Goal: Information Seeking & Learning: Find specific fact

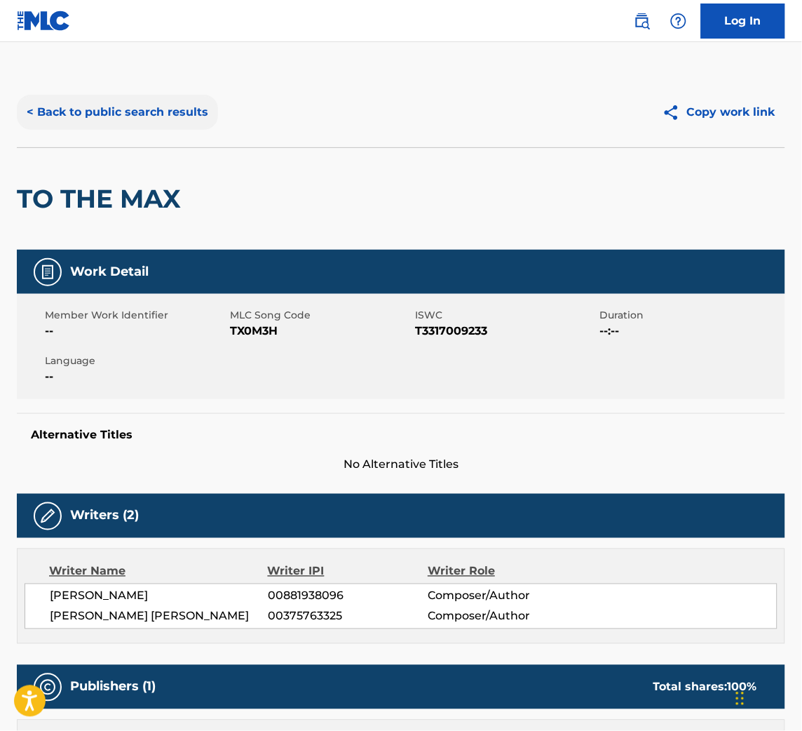
click at [187, 109] on button "< Back to public search results" at bounding box center [117, 112] width 201 height 35
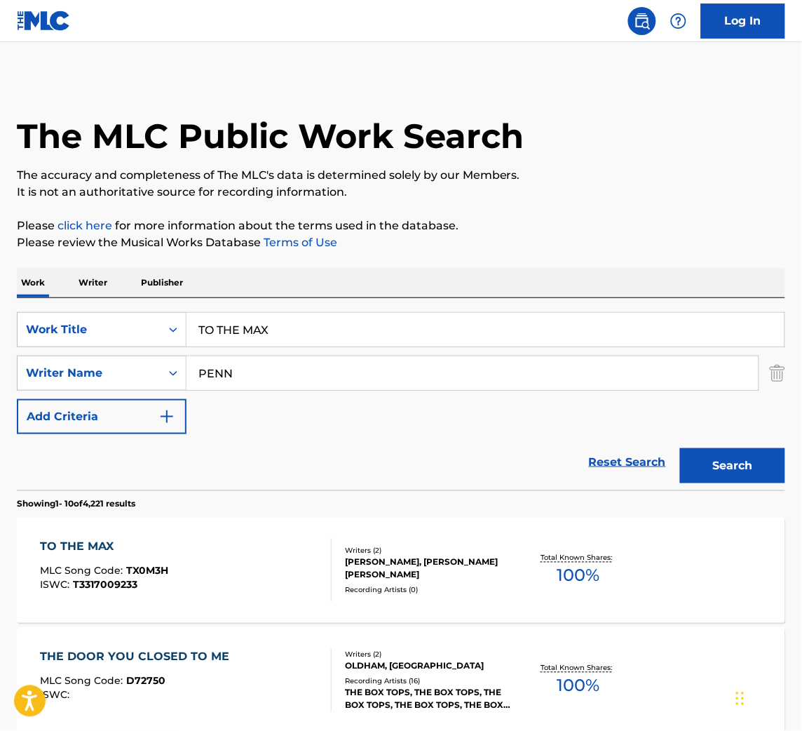
drag, startPoint x: 361, startPoint y: 327, endPoint x: 43, endPoint y: 295, distance: 320.1
paste input "FEEL GOOD HIP HOP GROOVE"
type input "FEEL GOOD HIP HOP GROOVE"
drag, startPoint x: 238, startPoint y: 377, endPoint x: 4, endPoint y: 351, distance: 236.4
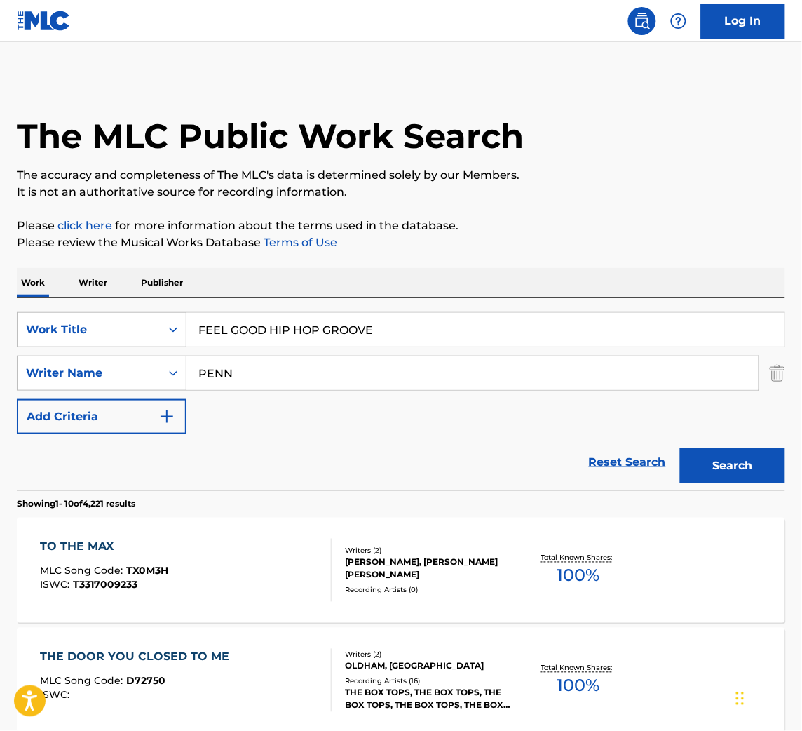
click at [680, 448] on button "Search" at bounding box center [732, 465] width 105 height 35
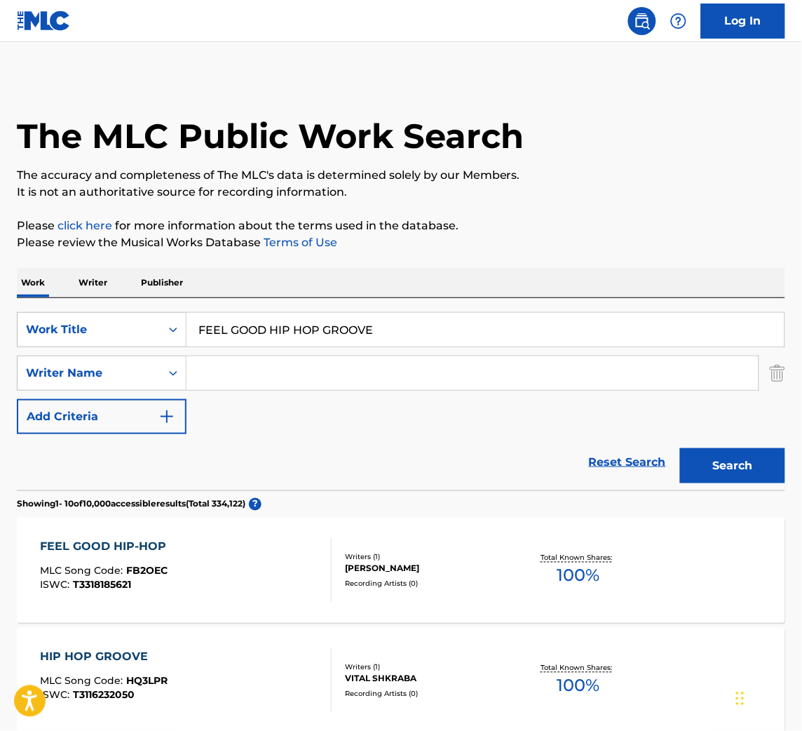
click at [373, 530] on div "FEEL GOOD HIP-HOP MLC Song Code : FB2OEC ISWC : T3318185621 Writers ( 1 ) [PERS…" at bounding box center [401, 570] width 769 height 105
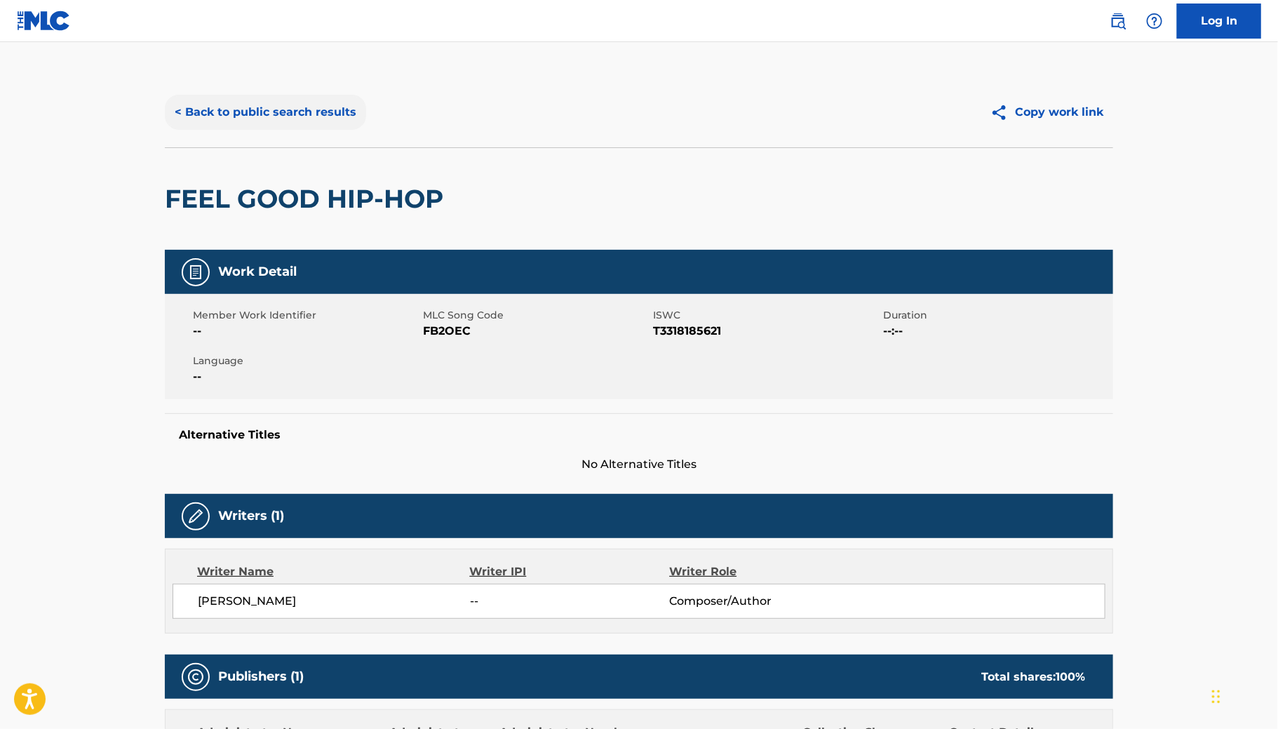
click at [314, 108] on button "< Back to public search results" at bounding box center [265, 112] width 201 height 35
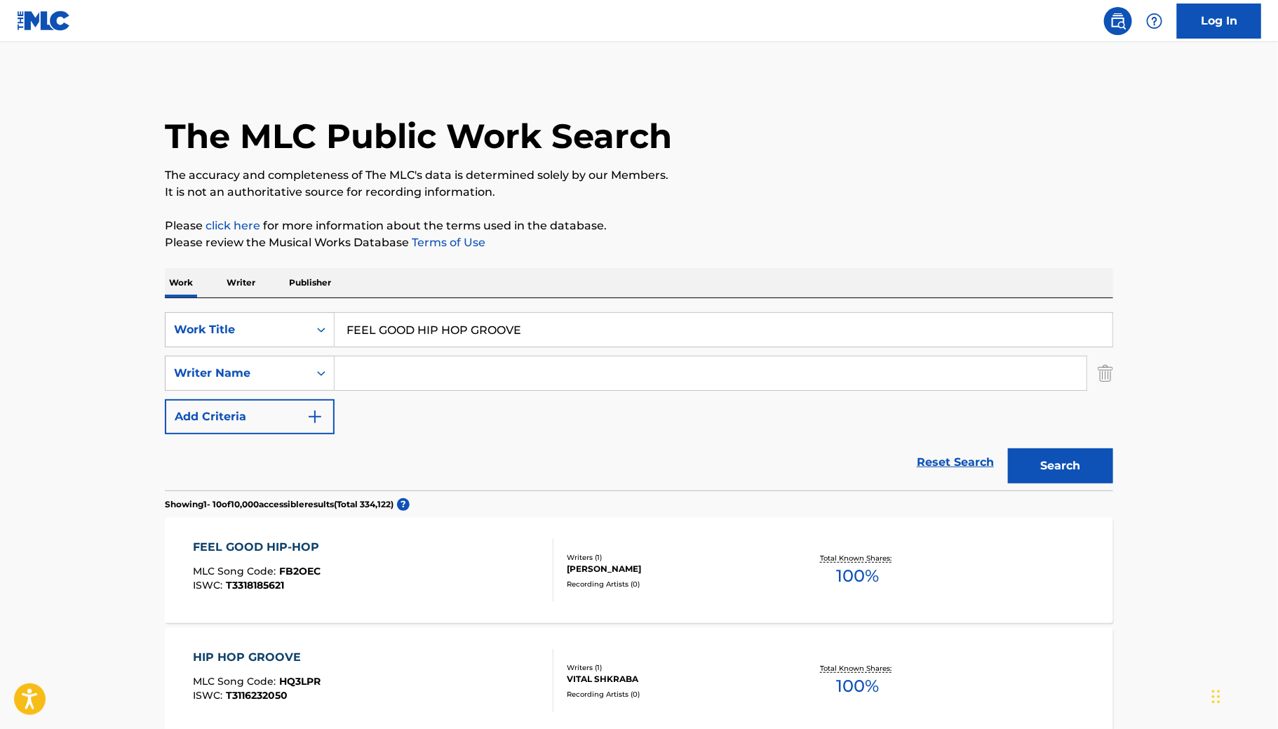
drag, startPoint x: 537, startPoint y: 326, endPoint x: -4, endPoint y: 266, distance: 544.1
click at [0, 266] on html "Accessibility Screen-Reader Guide, Feedback, and Issue Reporting | New window 0…" at bounding box center [639, 364] width 1278 height 729
paste input "POSITIVE ENCOURAGING LOFI JAZZ"
click at [802, 448] on button "Search" at bounding box center [1060, 465] width 105 height 35
drag, startPoint x: 581, startPoint y: 328, endPoint x: 147, endPoint y: 278, distance: 437.1
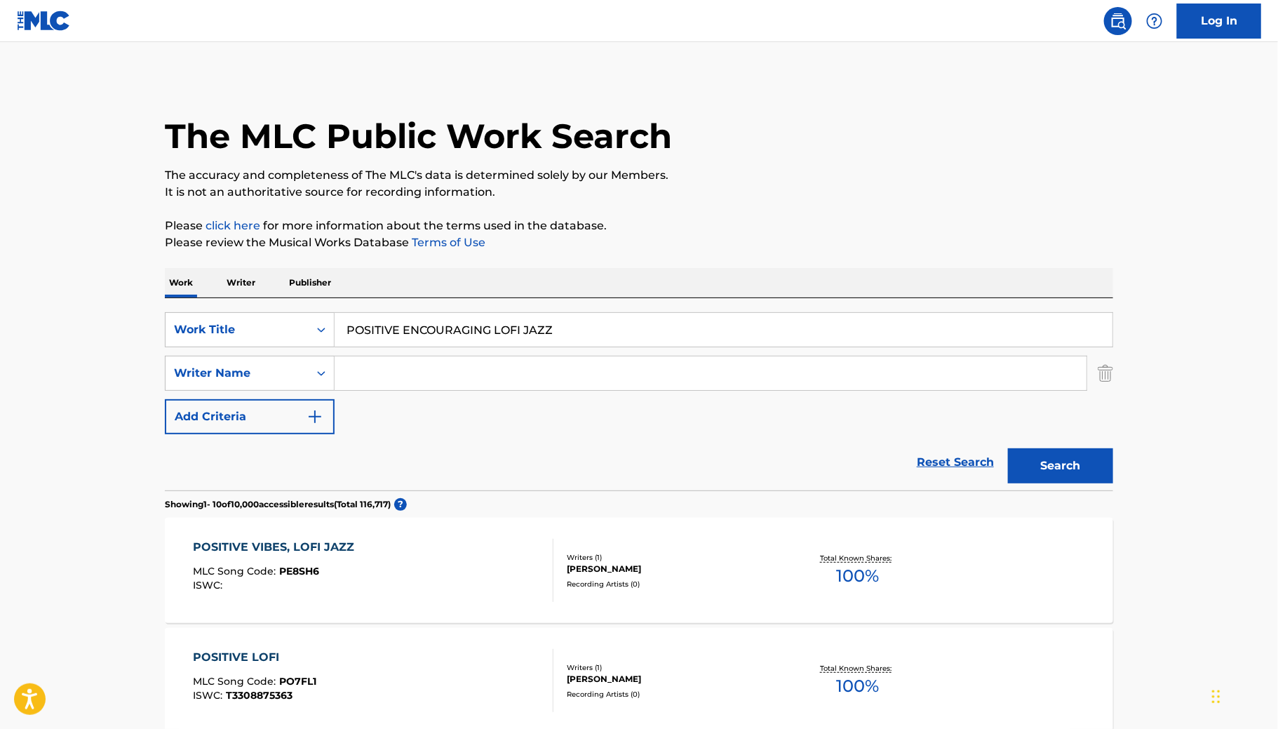
paste input "TOUCHING HEAVEN"
type input "TOUCHING HEAVEN"
click at [528, 365] on input "Search Form" at bounding box center [711, 373] width 752 height 34
type input "napoleone"
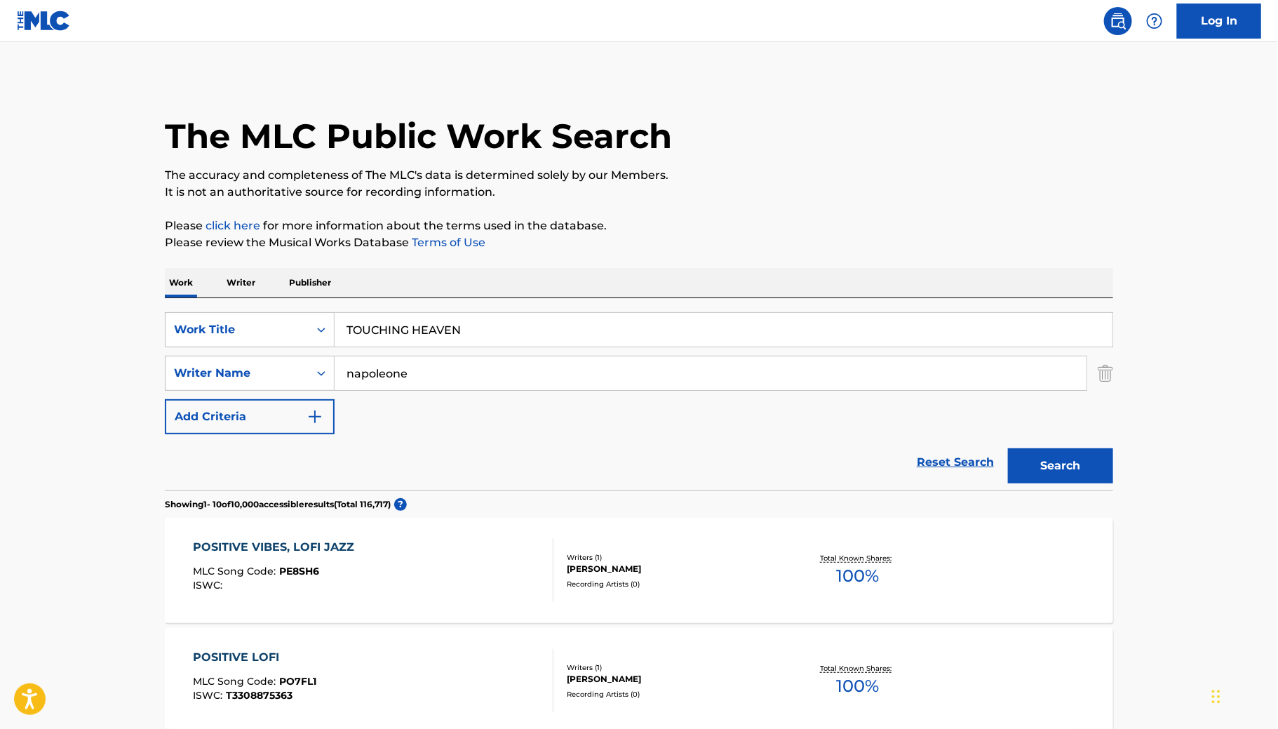
click at [802, 448] on button "Search" at bounding box center [1060, 465] width 105 height 35
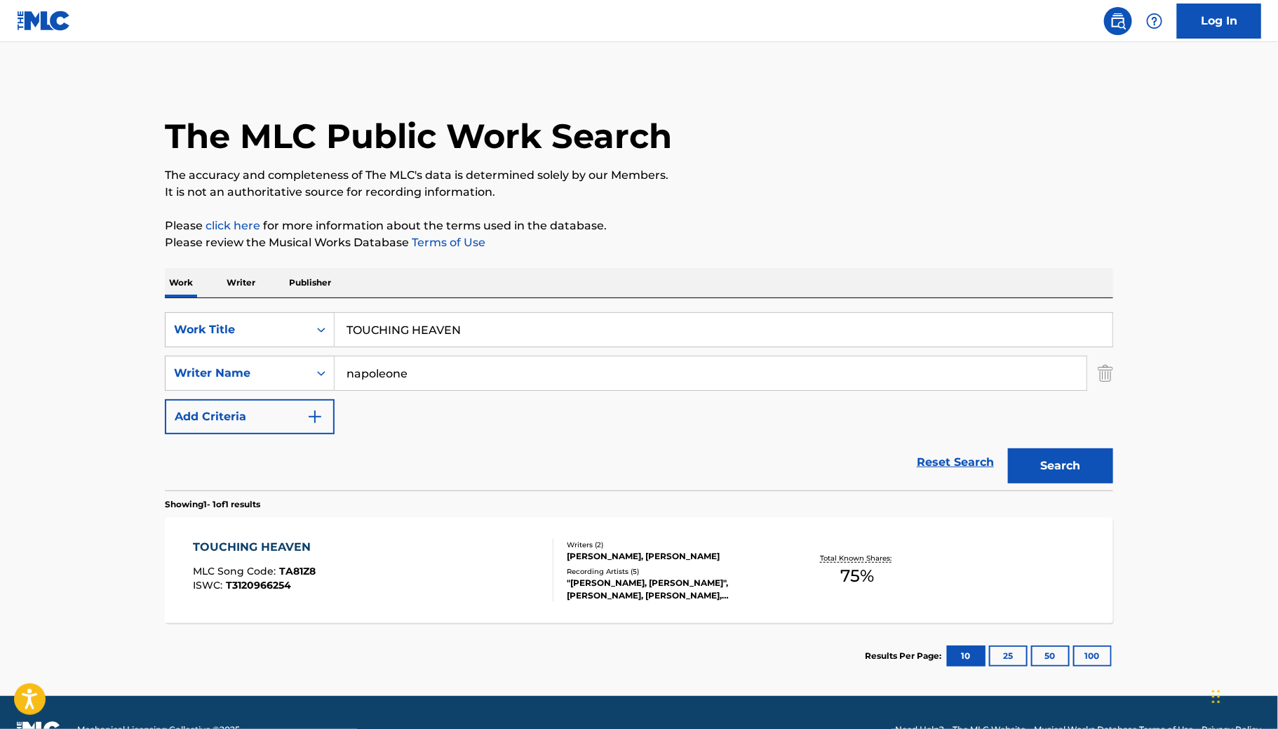
click at [342, 541] on div "TOUCHING HEAVEN MLC Song Code : TA81Z8 ISWC : T3120966254" at bounding box center [374, 570] width 361 height 63
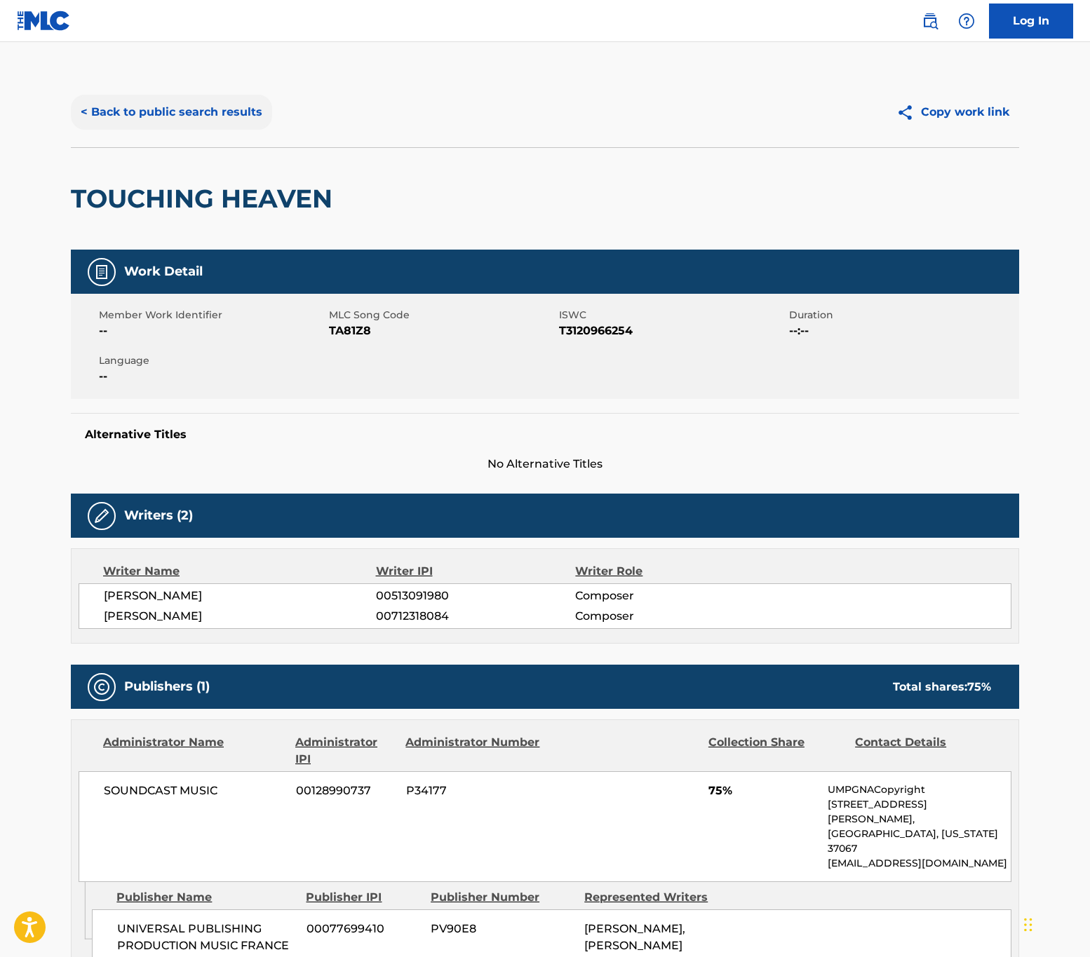
click at [217, 95] on button "< Back to public search results" at bounding box center [171, 112] width 201 height 35
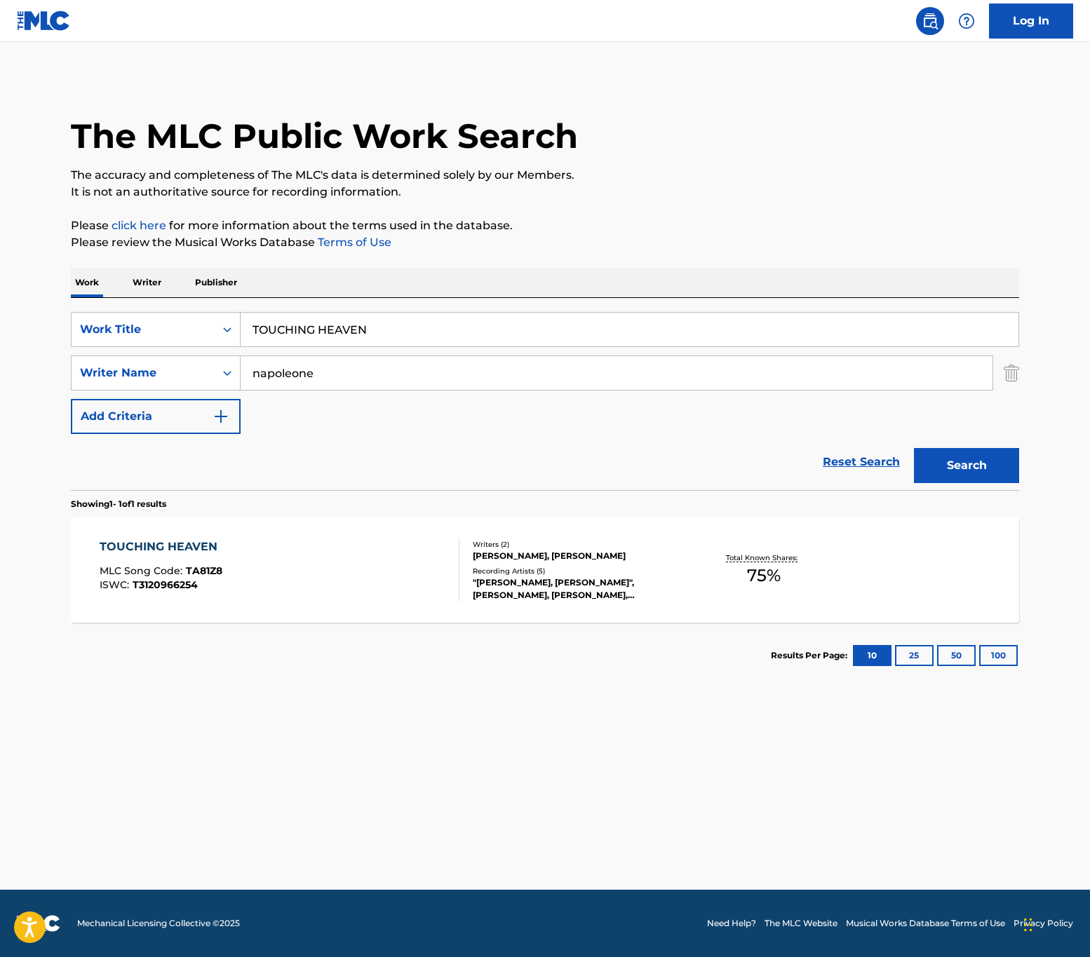
drag, startPoint x: 337, startPoint y: 330, endPoint x: -408, endPoint y: 318, distance: 745.7
click at [0, 318] on html "Accessibility Screen-Reader Guide, Feedback, and Issue Reporting | New window 0…" at bounding box center [545, 478] width 1090 height 957
paste input "AURORA"
type input "AURORA"
click at [802, 464] on button "Search" at bounding box center [966, 465] width 105 height 35
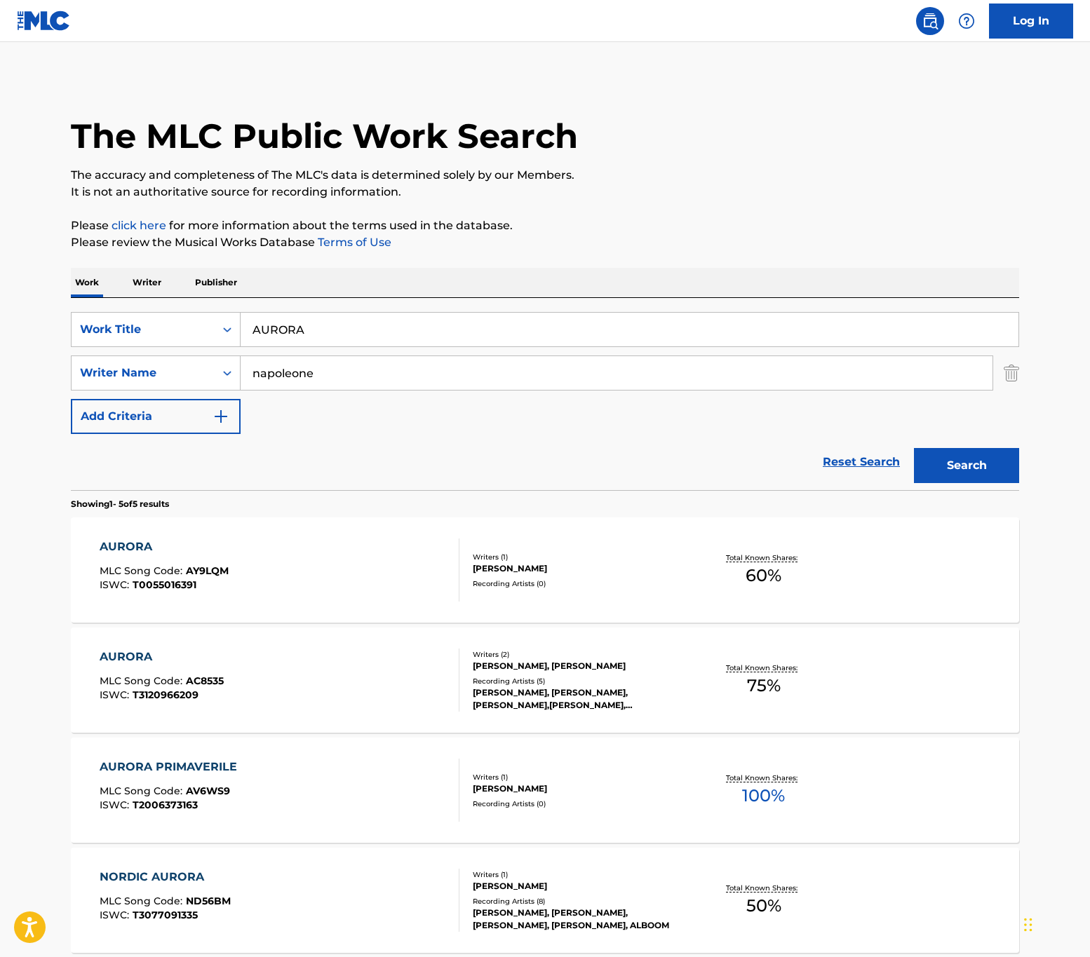
click at [366, 682] on div "AURORA MLC Song Code : AC8535 ISWC : T3120966209" at bounding box center [280, 680] width 361 height 63
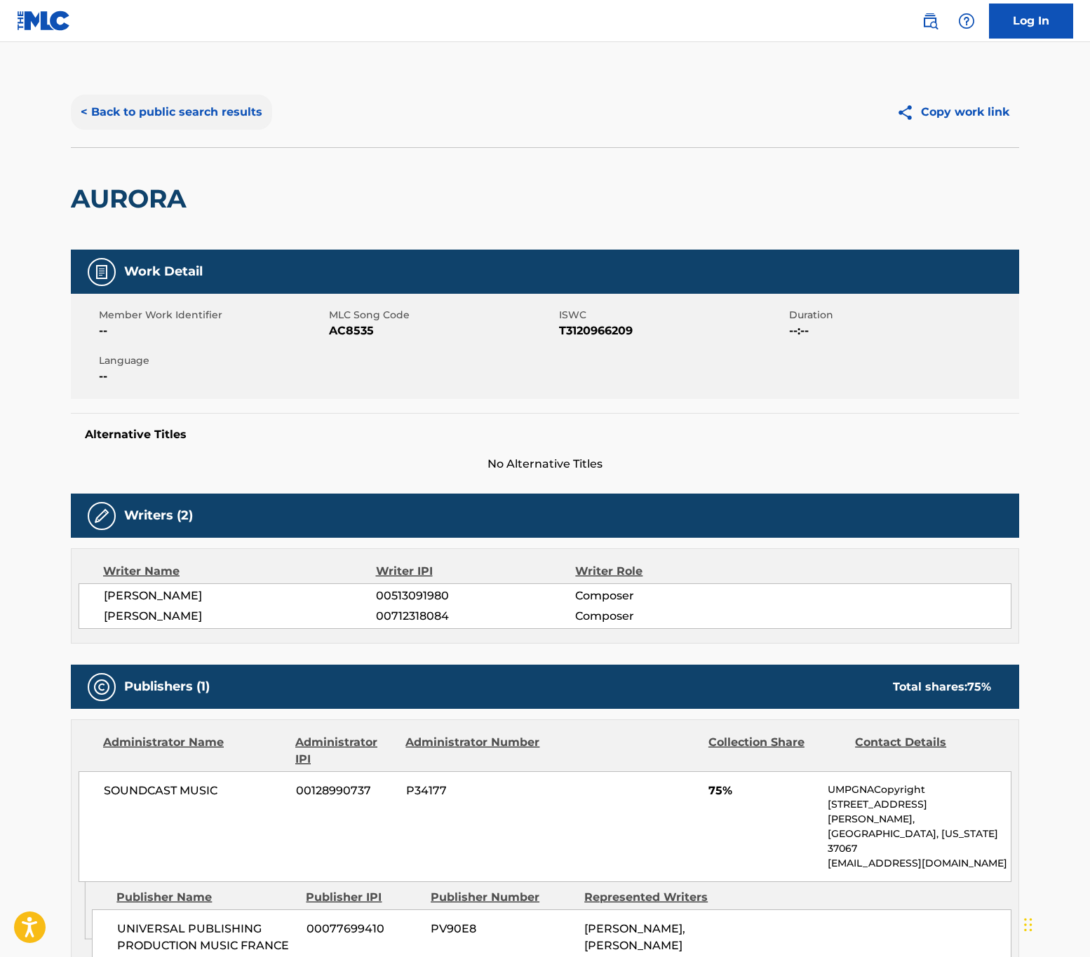
click at [219, 129] on button "< Back to public search results" at bounding box center [171, 112] width 201 height 35
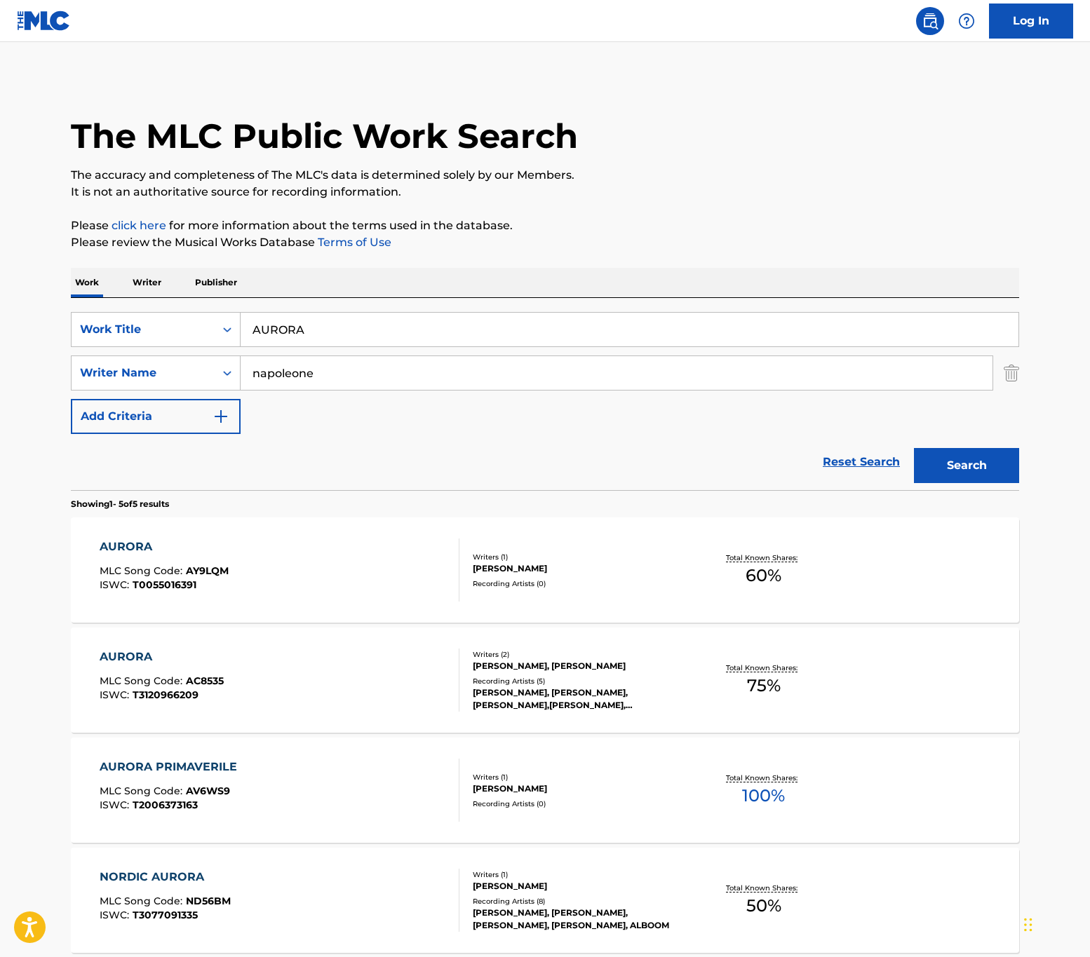
drag, startPoint x: 337, startPoint y: 324, endPoint x: -235, endPoint y: 263, distance: 575.6
click at [0, 263] on html "Accessibility Screen-Reader Guide, Feedback, and Issue Reporting | New window 0…" at bounding box center [545, 478] width 1090 height 957
paste input "TURBULENT GRACE"
type input "TURBULENT GRACE"
drag, startPoint x: 346, startPoint y: 381, endPoint x: -185, endPoint y: 314, distance: 535.1
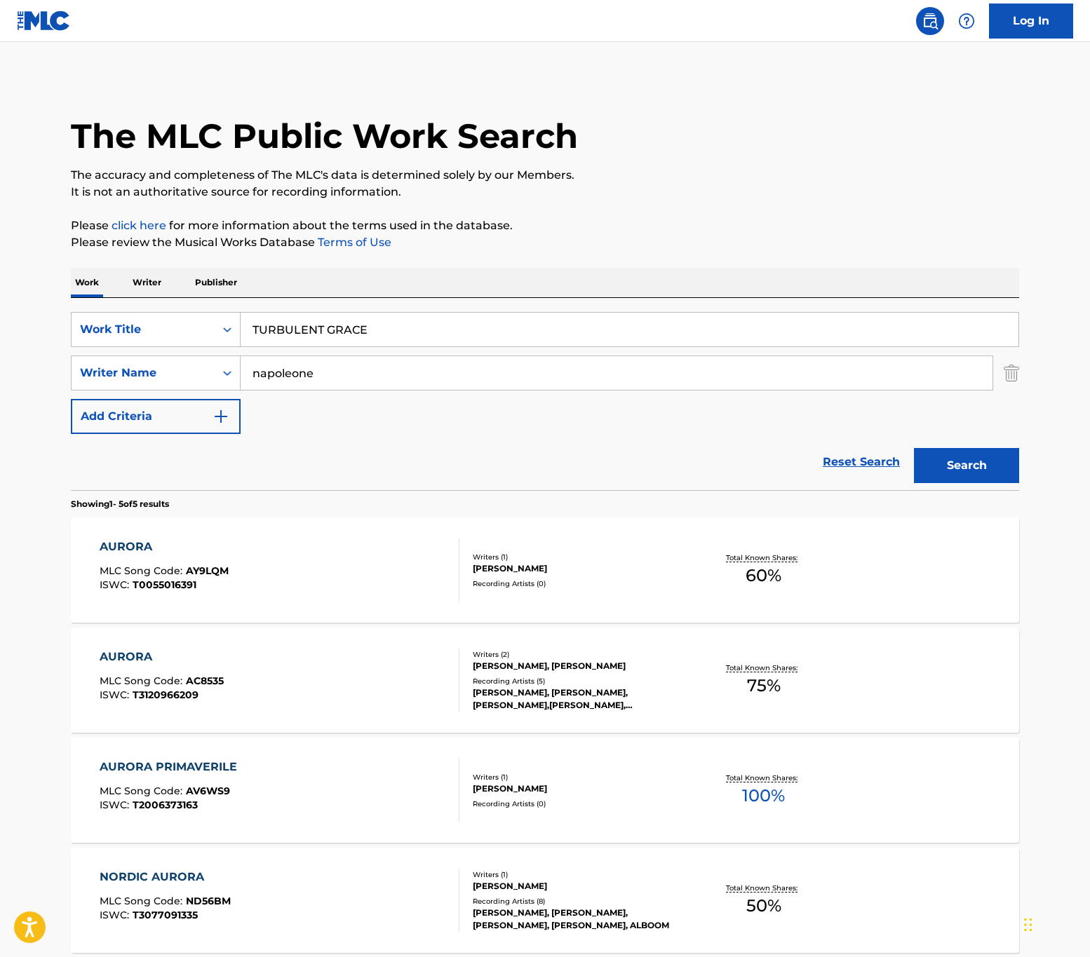
click at [0, 314] on html "Accessibility Screen-Reader Guide, Feedback, and Issue Reporting | New window 0…" at bounding box center [545, 478] width 1090 height 957
click at [802, 448] on button "Search" at bounding box center [966, 465] width 105 height 35
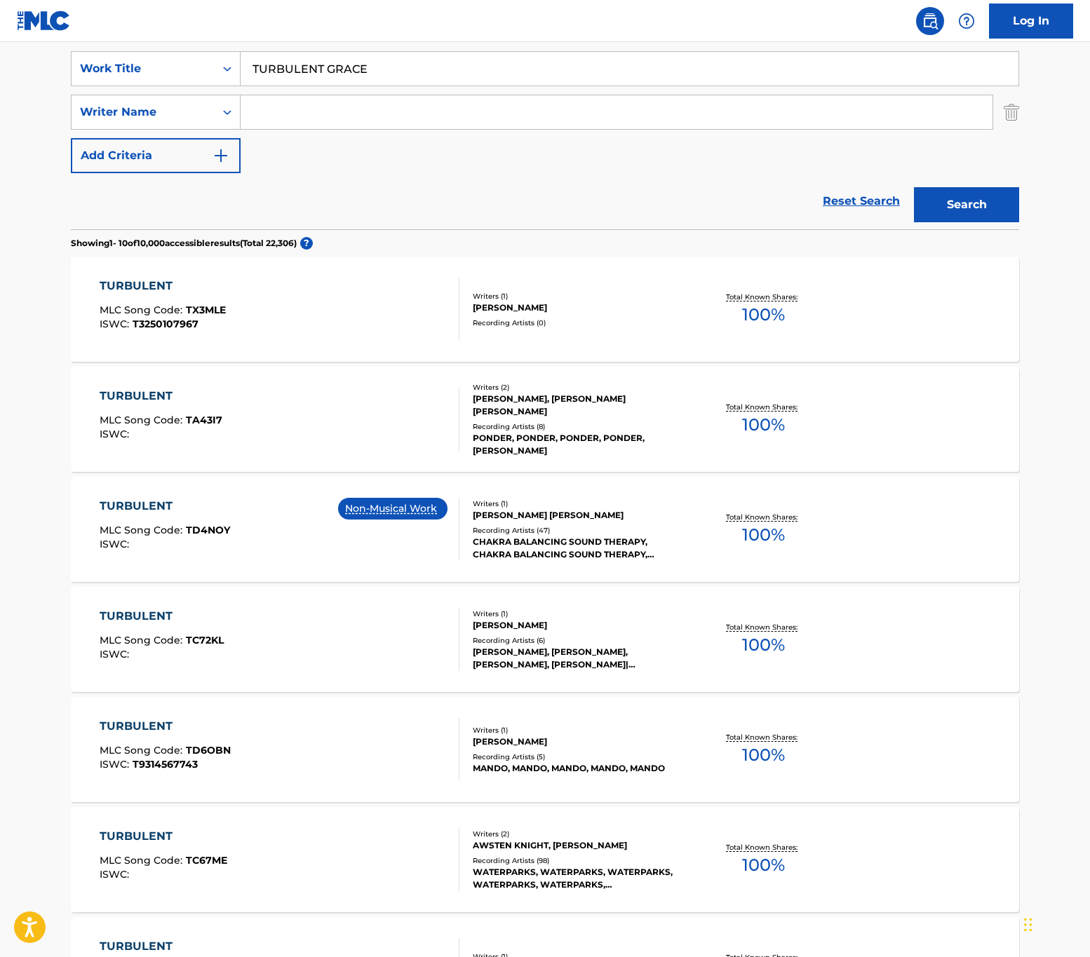
scroll to position [242, 0]
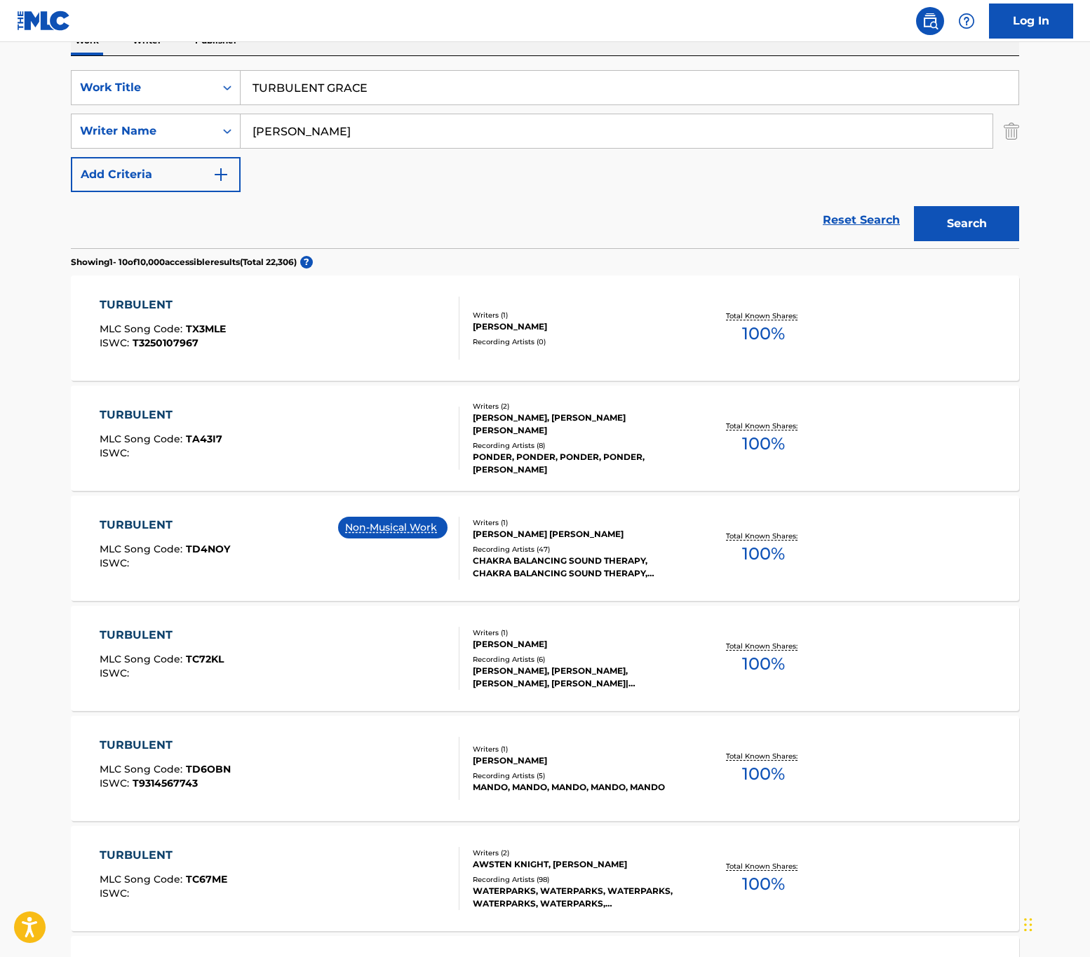
type input "[PERSON_NAME]"
click at [802, 206] on button "Search" at bounding box center [966, 223] width 105 height 35
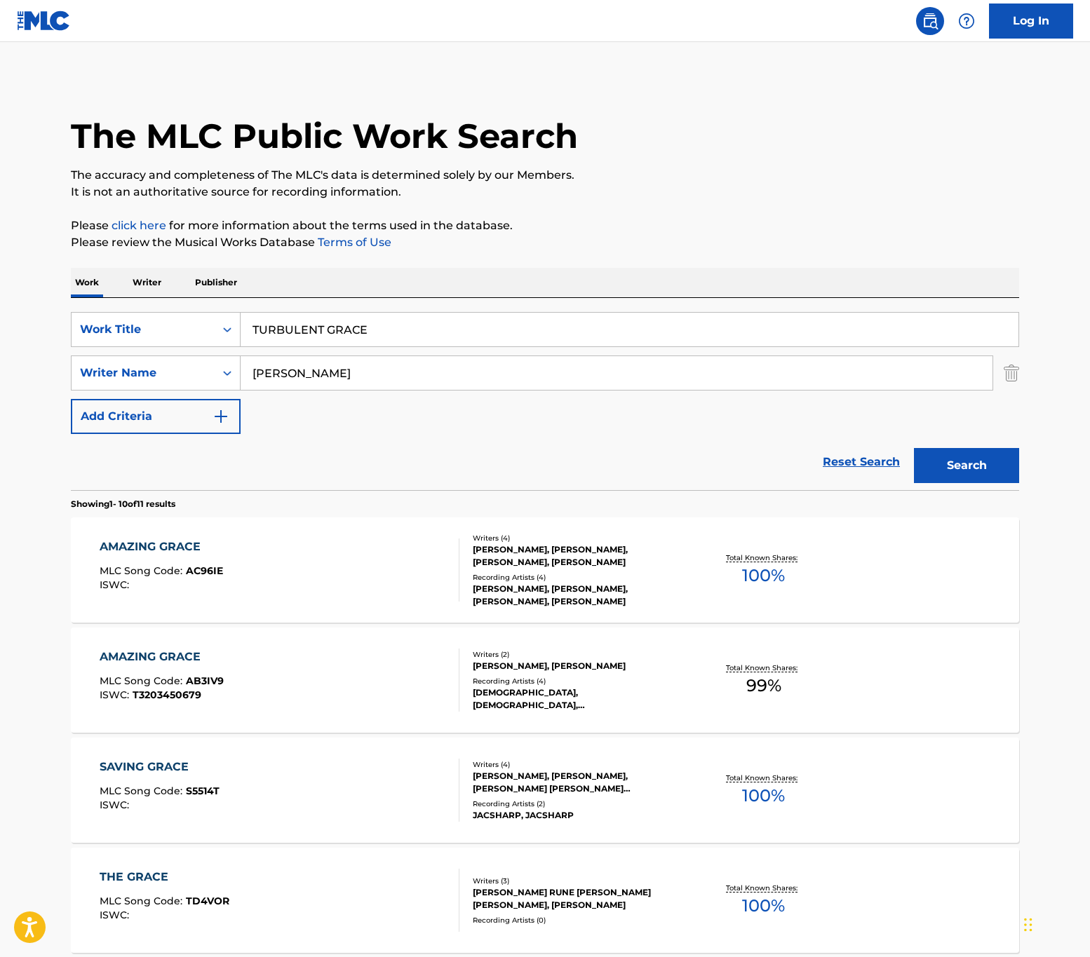
scroll to position [1, 0]
drag, startPoint x: 412, startPoint y: 327, endPoint x: -412, endPoint y: 188, distance: 836.5
click at [0, 188] on html "Accessibility Screen-Reader Guide, Feedback, and Issue Reporting | New window 0…" at bounding box center [545, 477] width 1090 height 957
paste input "BORN BOUNDLESS"
type input "BORN BOUNDLESS"
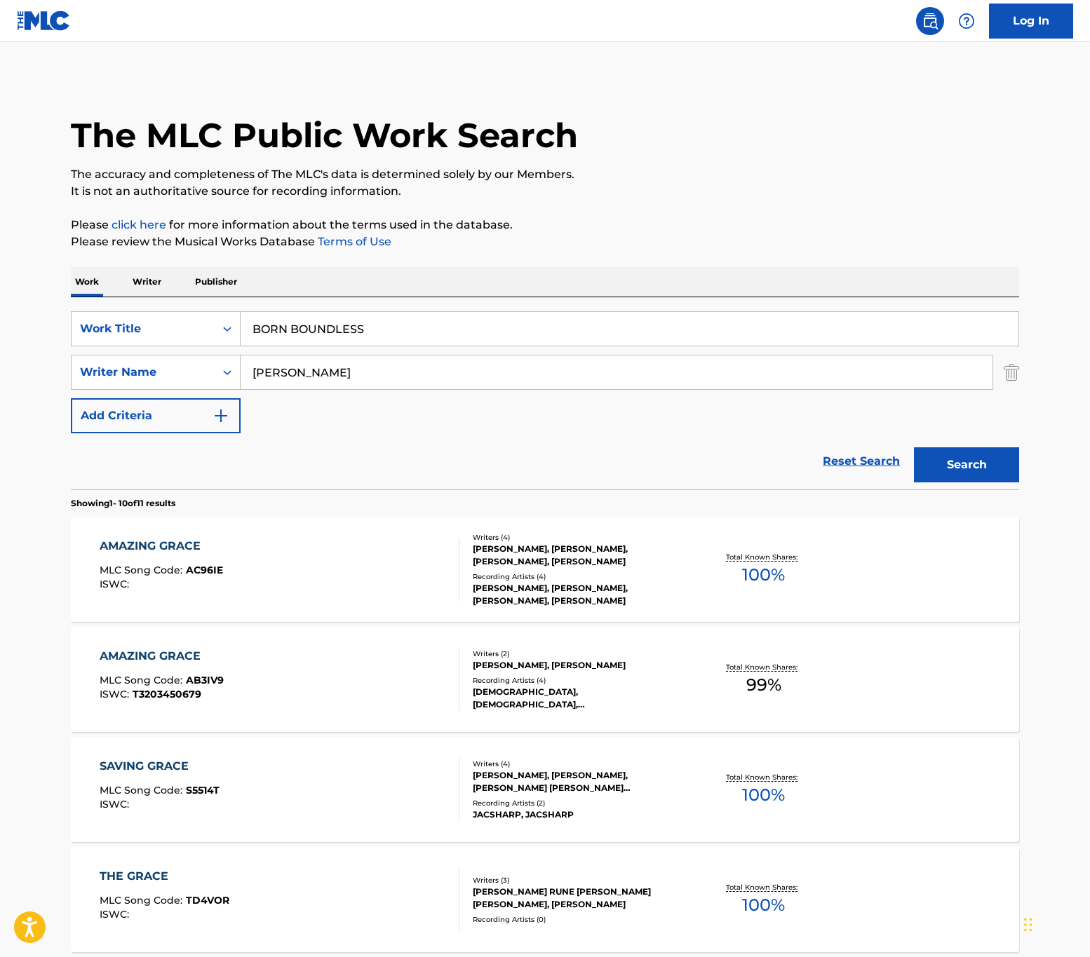
drag, startPoint x: 333, startPoint y: 373, endPoint x: -234, endPoint y: 297, distance: 571.9
click at [0, 297] on html "Accessibility Screen-Reader Guide, Feedback, and Issue Reporting | New window 0…" at bounding box center [545, 477] width 1090 height 957
type input "BELLINGHAM"
click at [802, 448] on button "Search" at bounding box center [966, 465] width 105 height 35
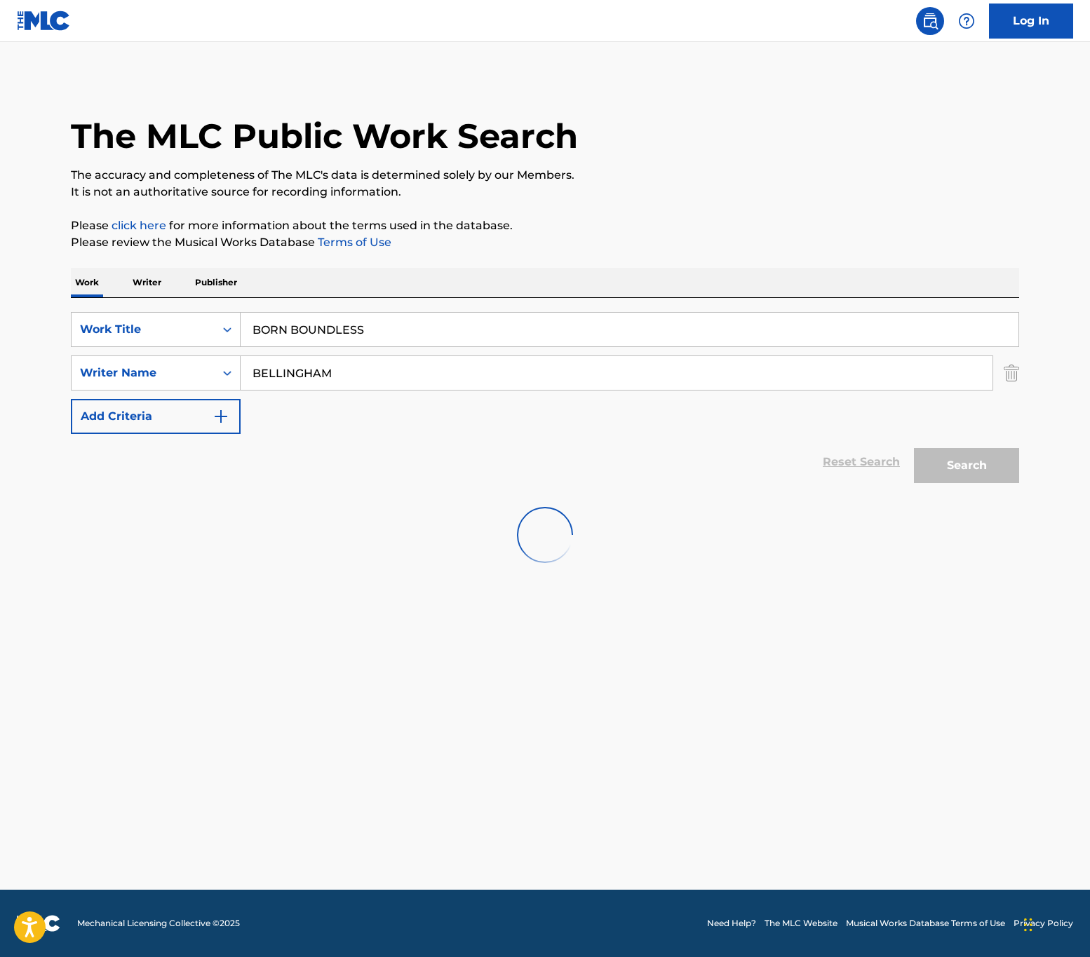
scroll to position [0, 0]
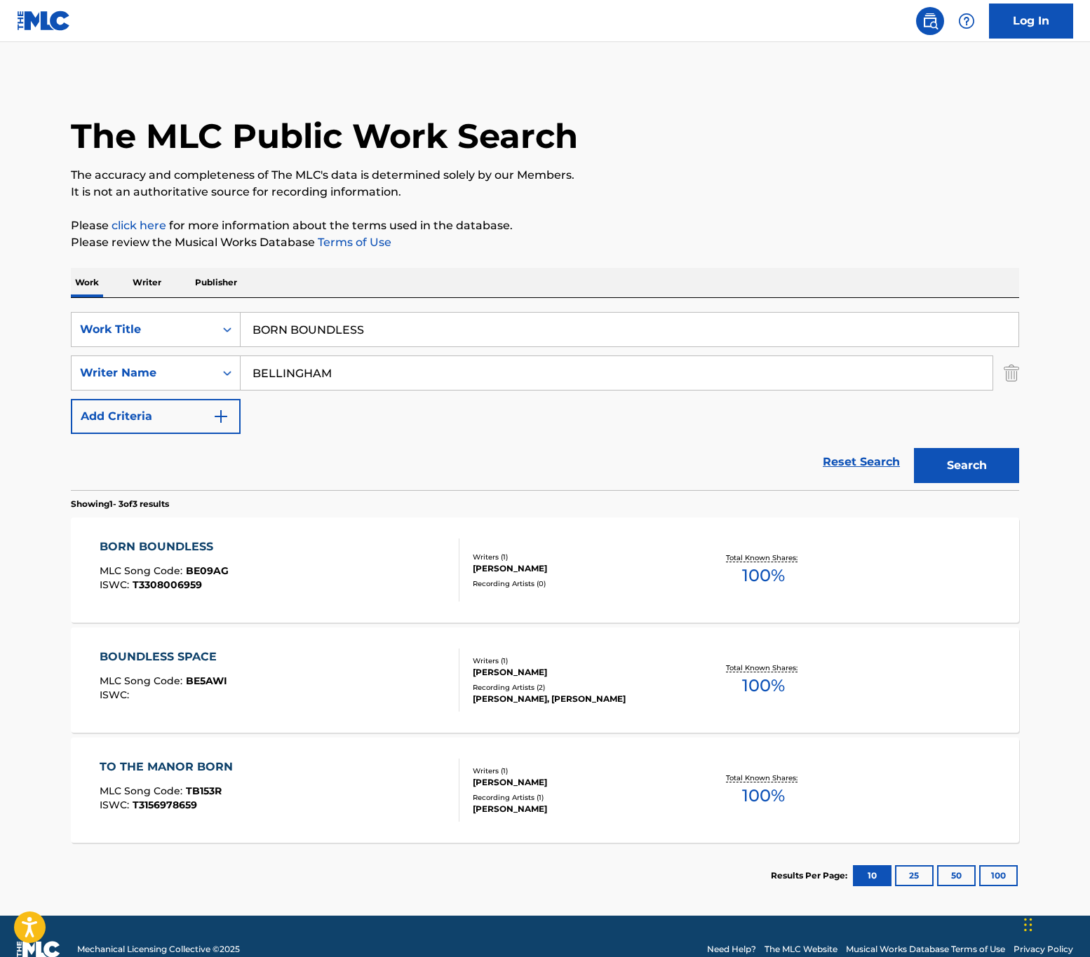
click at [377, 585] on div "BORN BOUNDLESS MLC Song Code : BE09AG ISWC : T3308006959" at bounding box center [280, 570] width 361 height 63
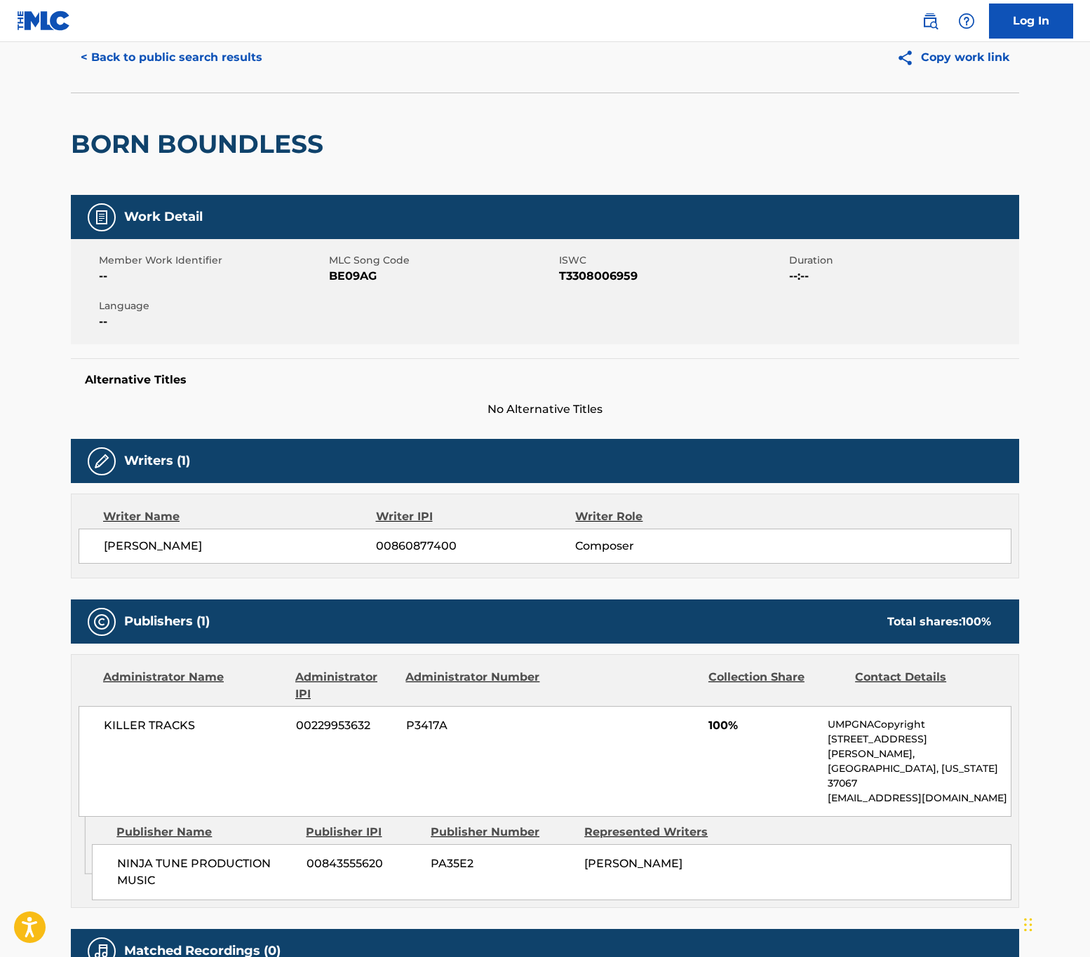
scroll to position [91, 0]
